Goal: Transaction & Acquisition: Purchase product/service

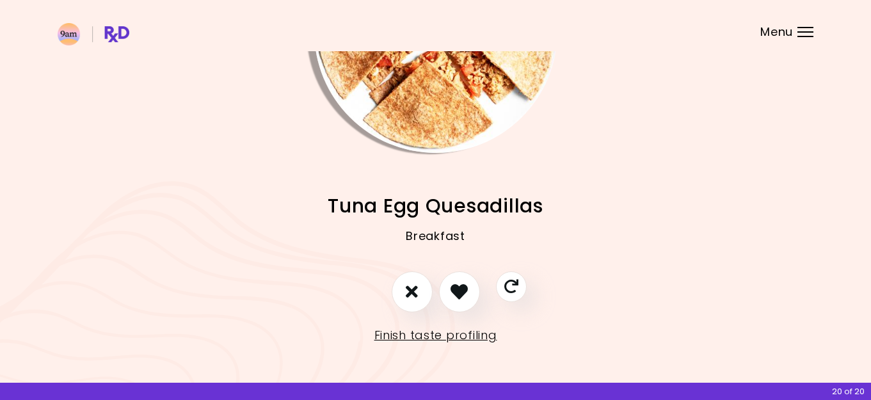
scroll to position [143, 0]
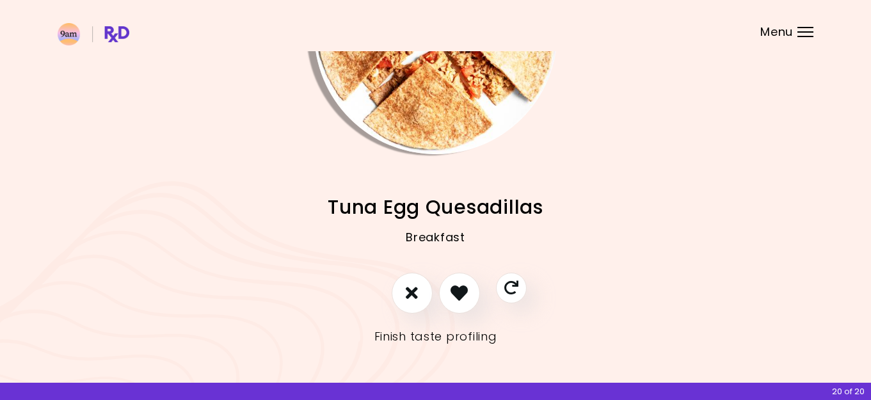
click at [442, 340] on link "Finish taste profiling" at bounding box center [435, 336] width 123 height 20
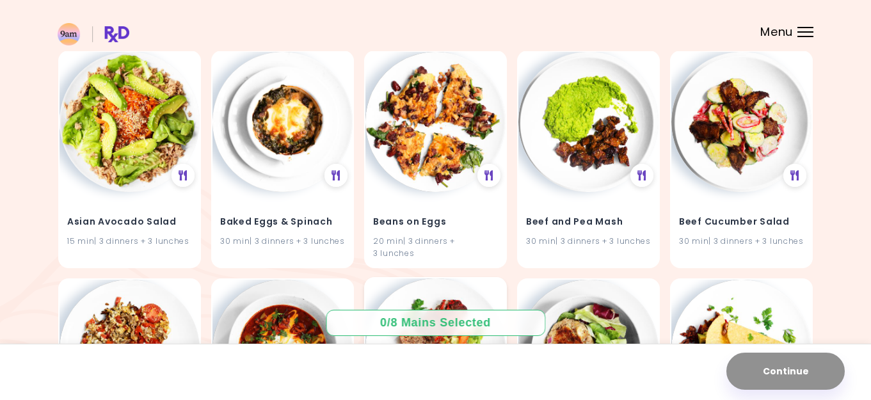
scroll to position [144, 0]
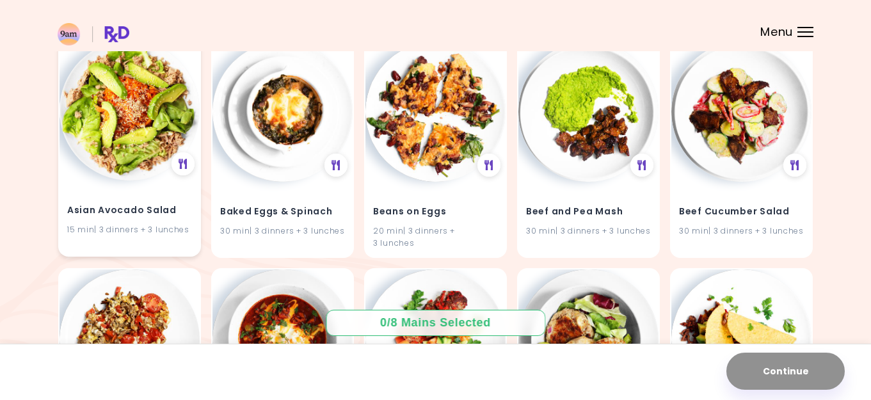
click at [136, 154] on img at bounding box center [130, 110] width 140 height 140
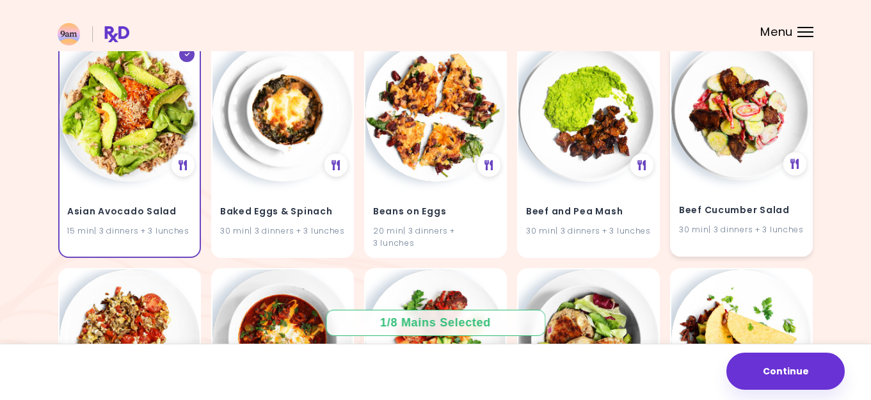
click at [750, 179] on img at bounding box center [741, 110] width 140 height 140
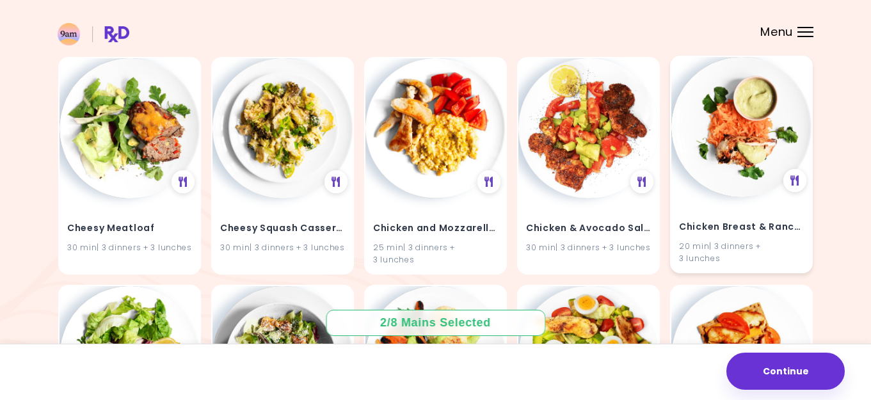
scroll to position [1038, 0]
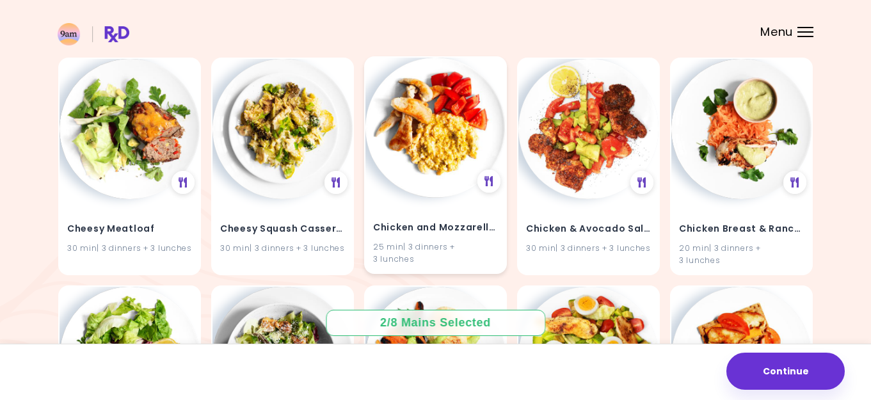
click at [417, 154] on img at bounding box center [435, 128] width 140 height 140
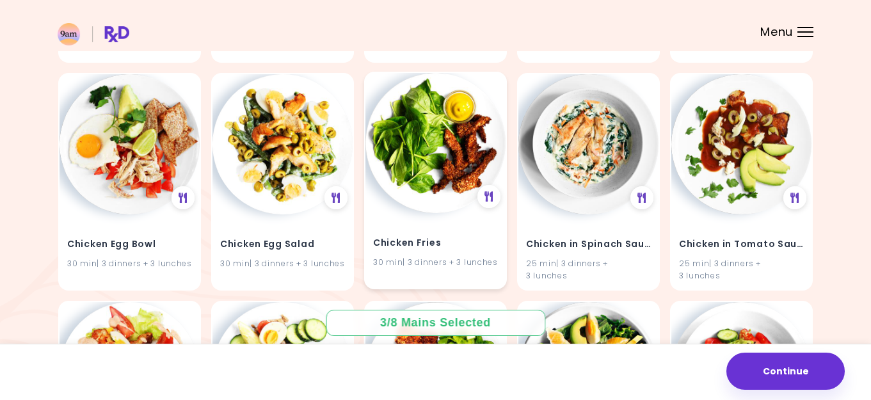
scroll to position [1481, 0]
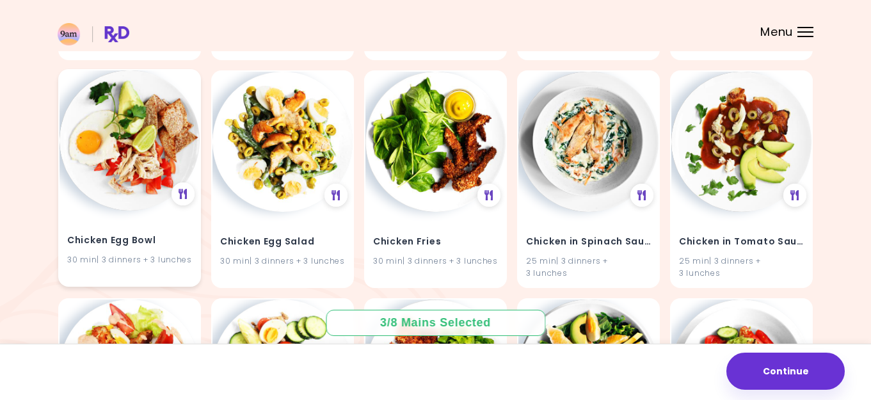
click at [112, 156] on img at bounding box center [130, 140] width 140 height 140
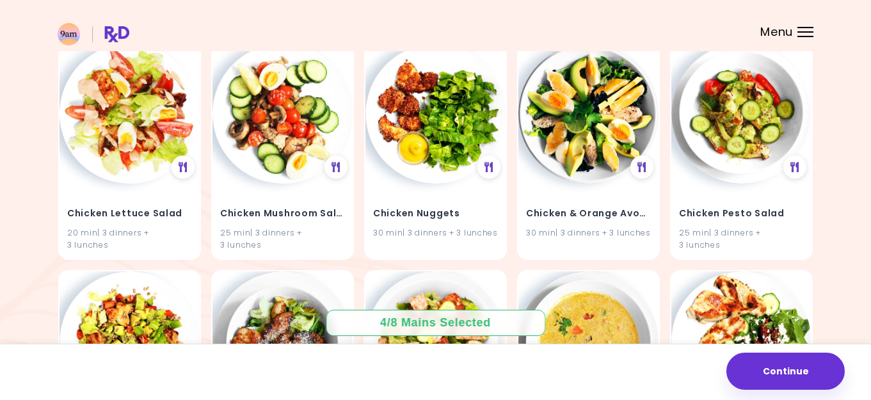
scroll to position [1747, 0]
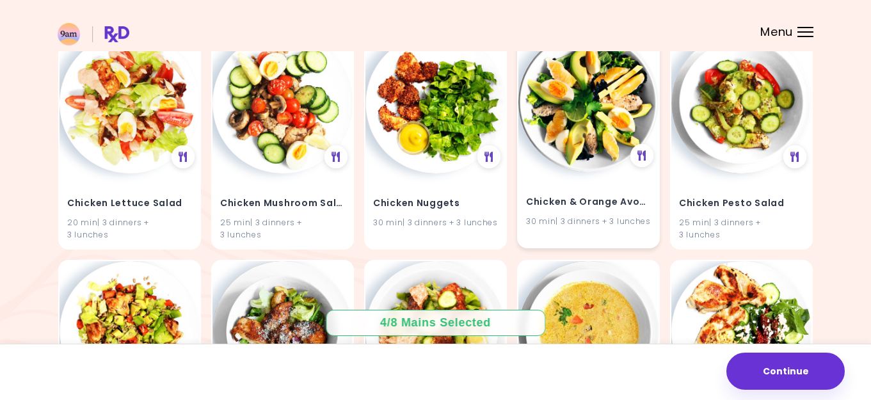
click at [593, 147] on img at bounding box center [588, 102] width 140 height 140
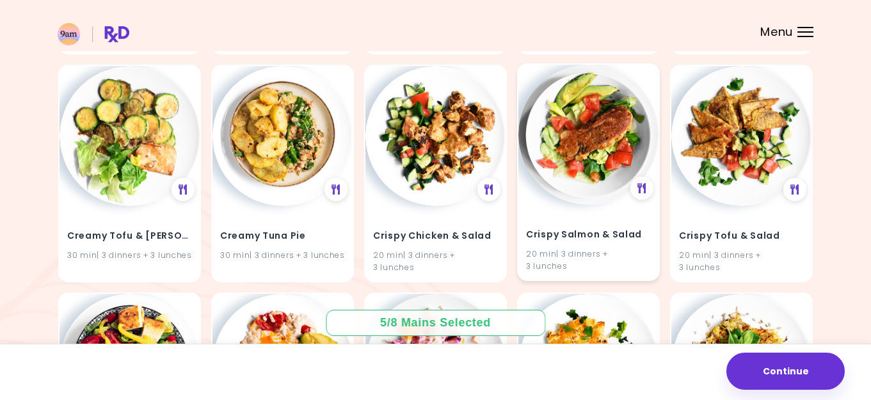
scroll to position [2619, 0]
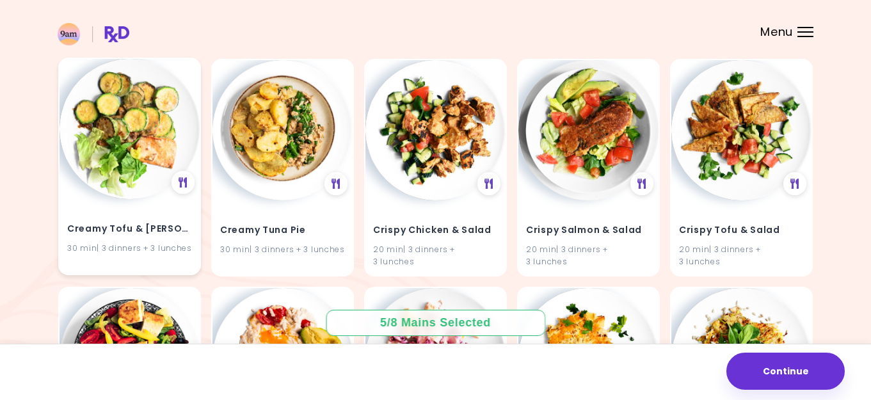
click at [114, 150] on img at bounding box center [130, 129] width 140 height 140
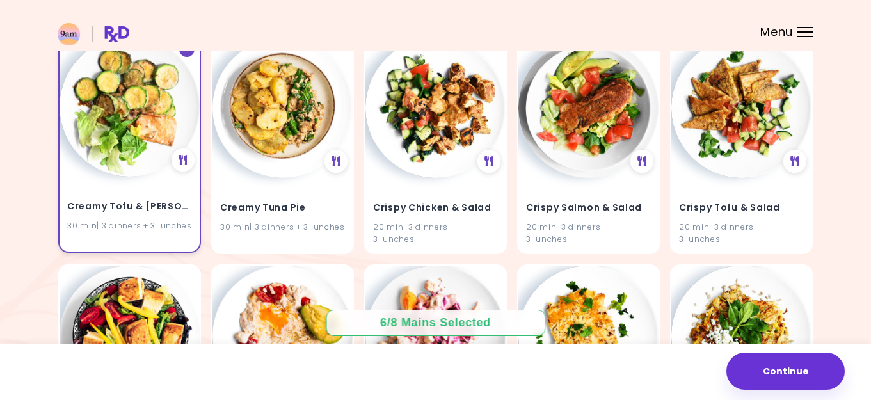
scroll to position [2651, 0]
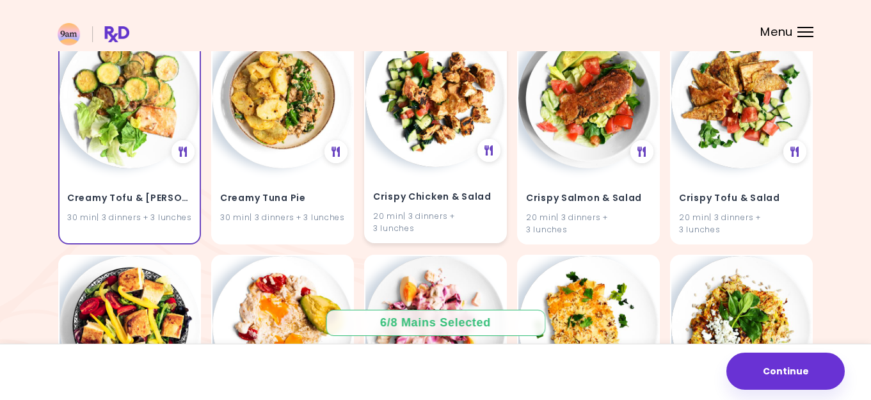
click at [417, 145] on img at bounding box center [435, 97] width 140 height 140
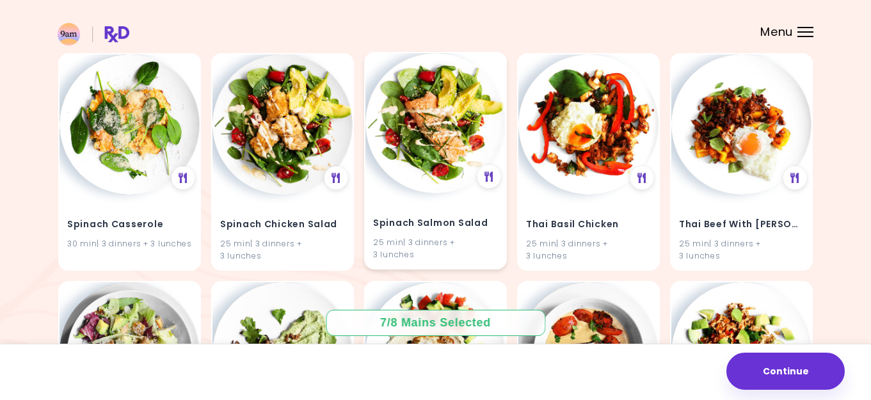
scroll to position [3764, 0]
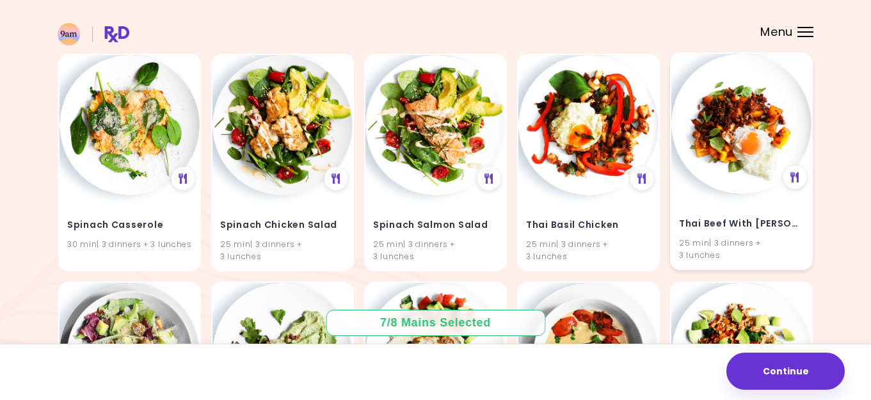
click at [747, 156] on img at bounding box center [741, 124] width 140 height 140
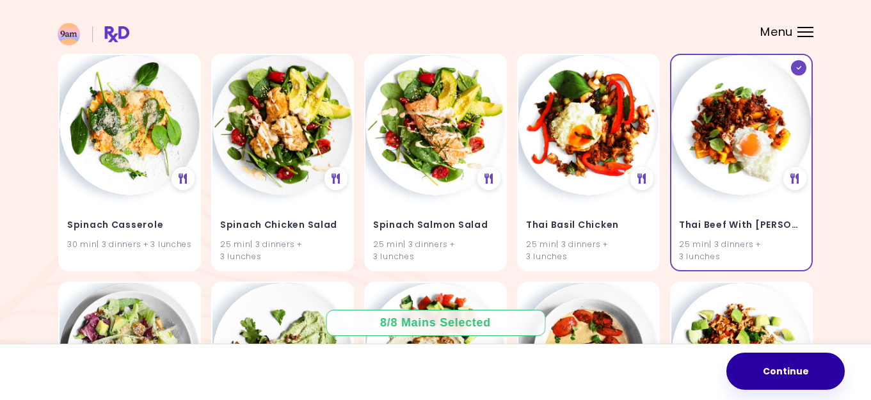
click at [803, 370] on button "Continue" at bounding box center [785, 371] width 118 height 37
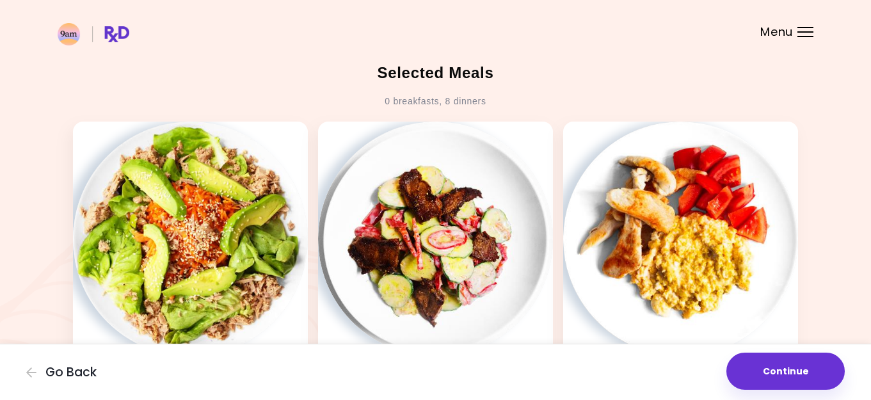
click at [803, 370] on button "Continue" at bounding box center [785, 371] width 118 height 37
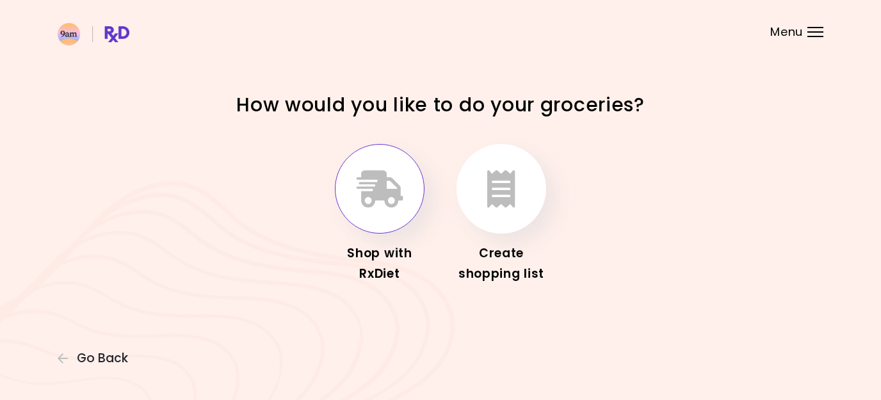
click at [394, 205] on icon "button" at bounding box center [379, 188] width 47 height 37
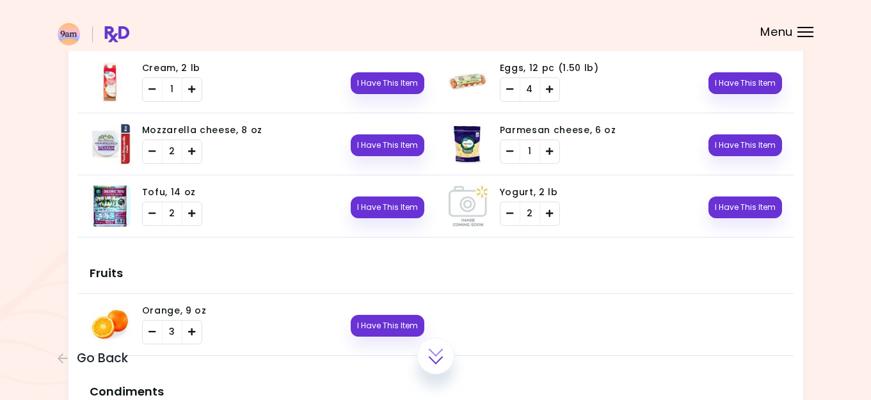
scroll to position [1211, 0]
